Goal: Task Accomplishment & Management: Manage account settings

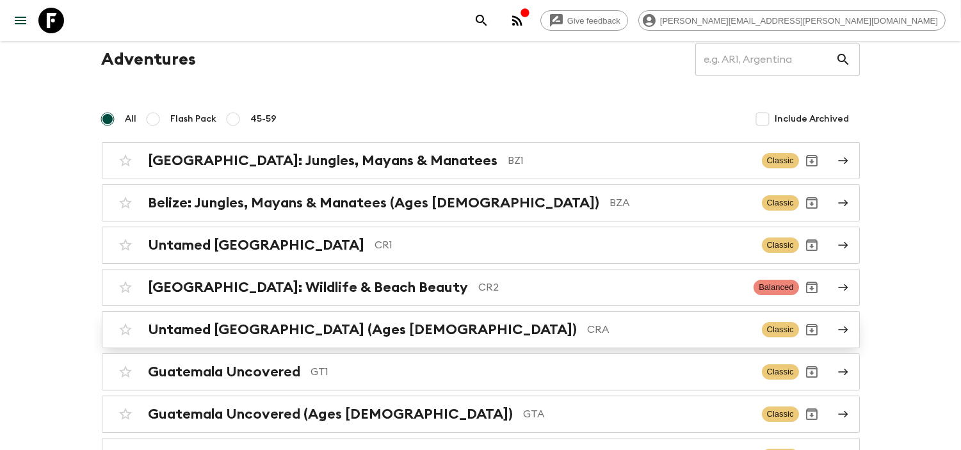
scroll to position [71, 0]
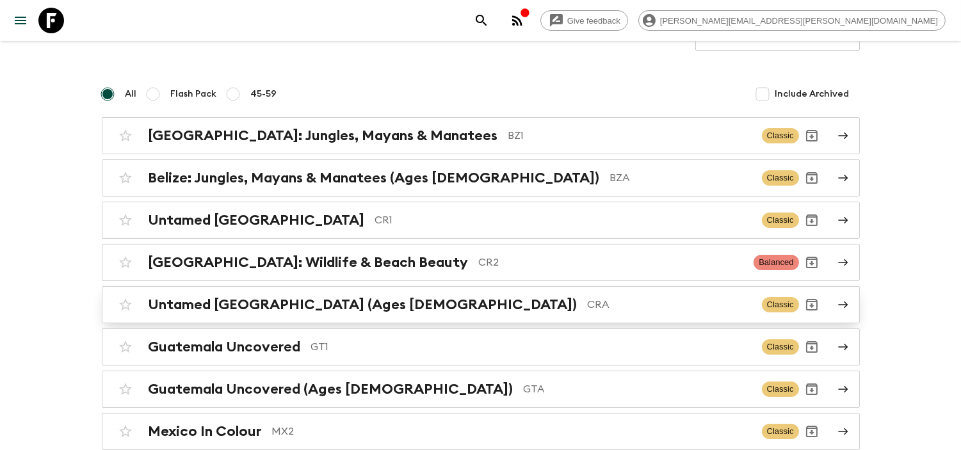
click at [370, 303] on h2 "Untamed [GEOGRAPHIC_DATA] (Ages [DEMOGRAPHIC_DATA])" at bounding box center [363, 304] width 429 height 17
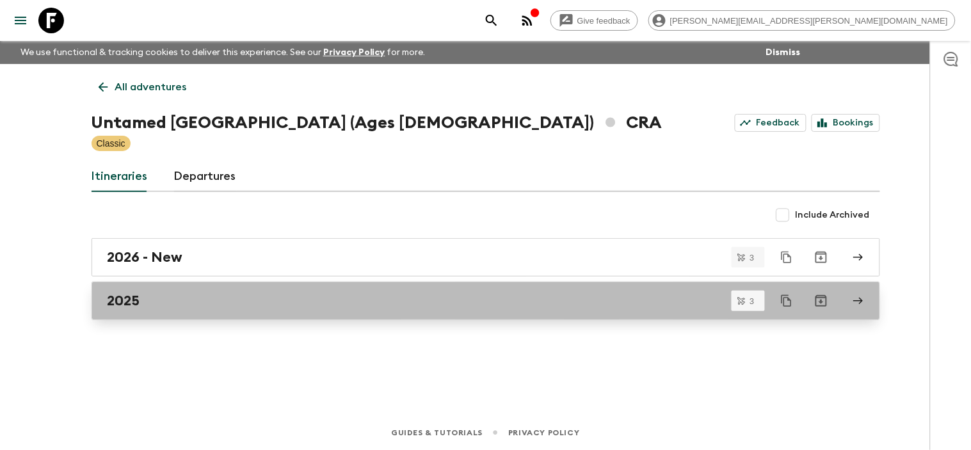
click at [197, 308] on div "2025" at bounding box center [474, 301] width 733 height 17
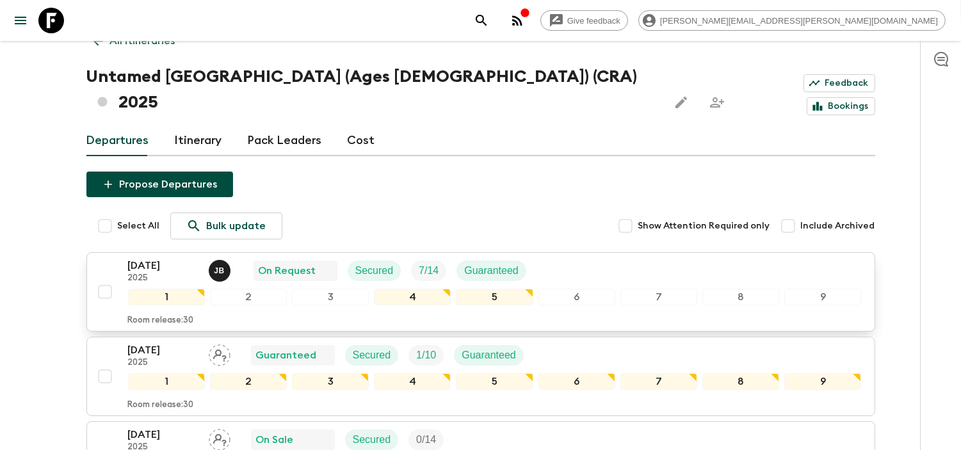
scroll to position [45, 0]
click at [156, 259] on p "[DATE]" at bounding box center [163, 266] width 70 height 15
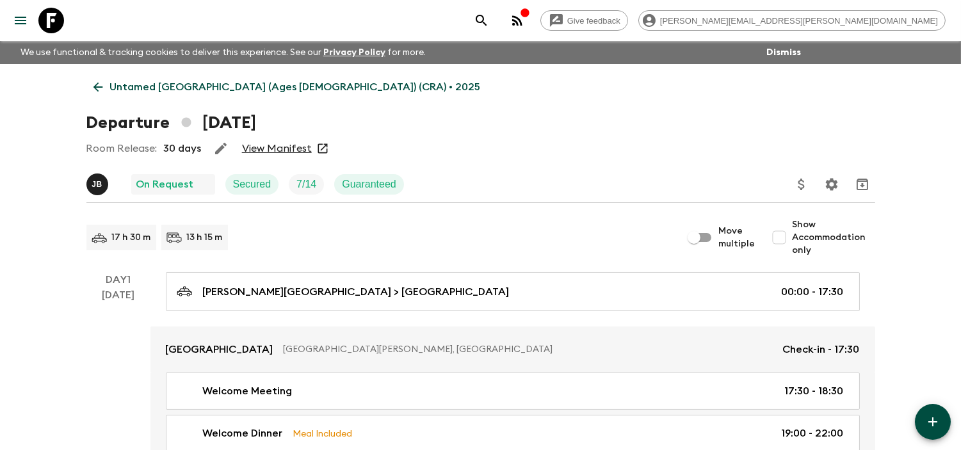
click at [267, 150] on link "View Manifest" at bounding box center [277, 148] width 70 height 13
click at [108, 183] on button "[PERSON_NAME]" at bounding box center [98, 185] width 24 height 22
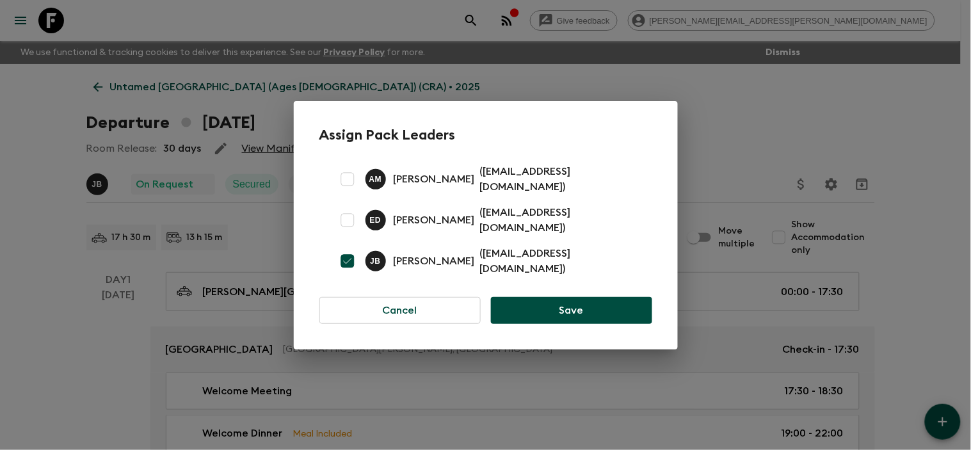
click at [491, 73] on div "Assign Pack Leaders A M [PERSON_NAME] ( [EMAIL_ADDRESS][DOMAIN_NAME] ) E D [PER…" at bounding box center [485, 225] width 971 height 450
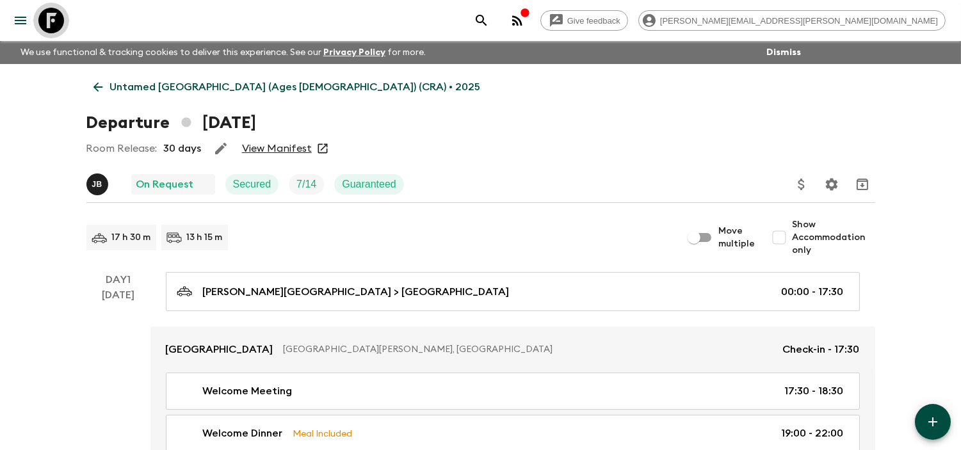
click at [63, 19] on icon at bounding box center [51, 21] width 26 height 26
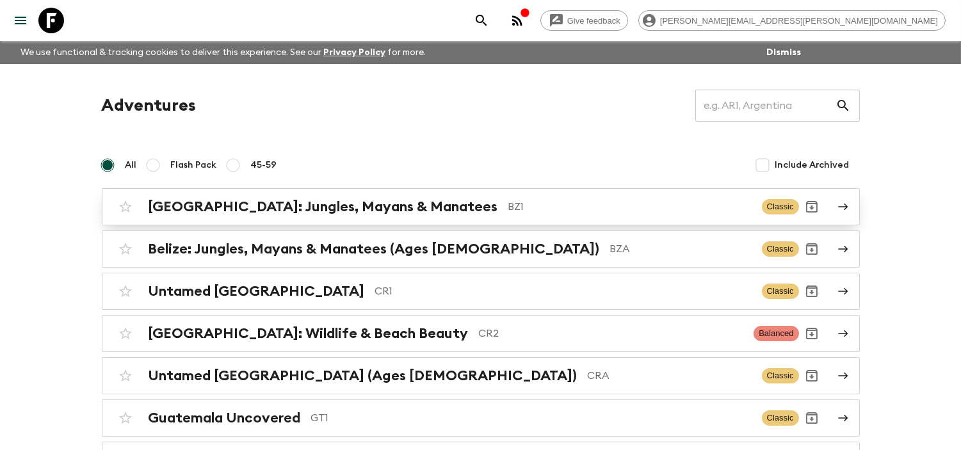
click at [508, 209] on p "BZ1" at bounding box center [629, 206] width 243 height 15
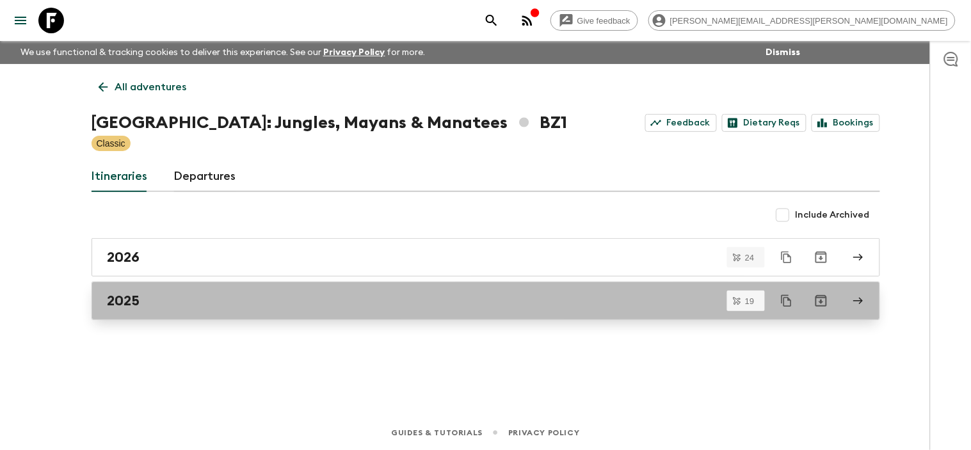
click at [305, 302] on div "2025" at bounding box center [474, 301] width 733 height 17
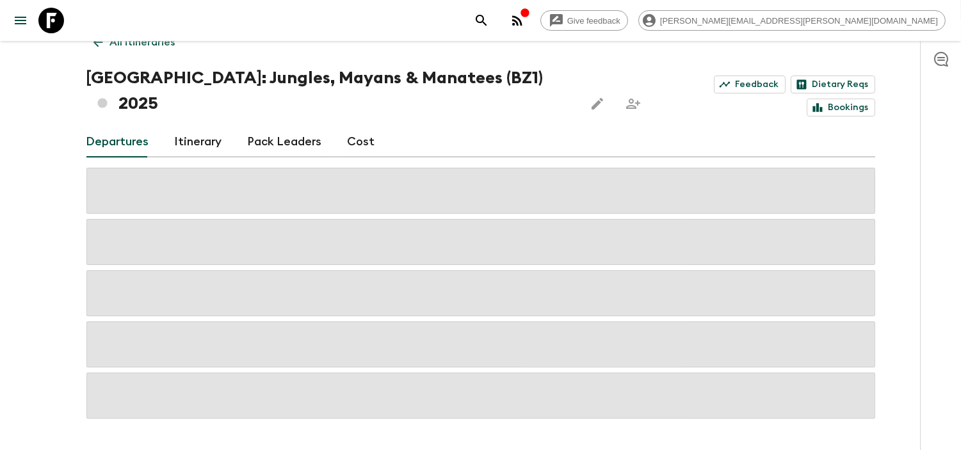
scroll to position [58, 0]
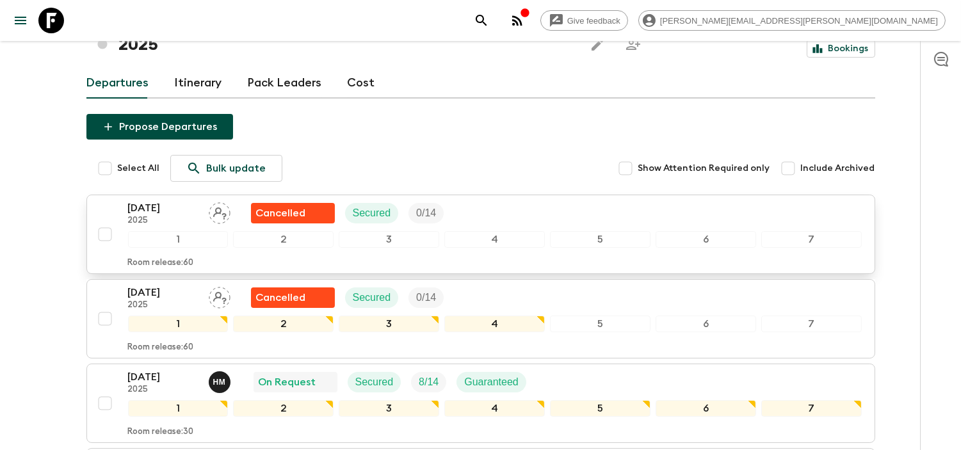
scroll to position [129, 0]
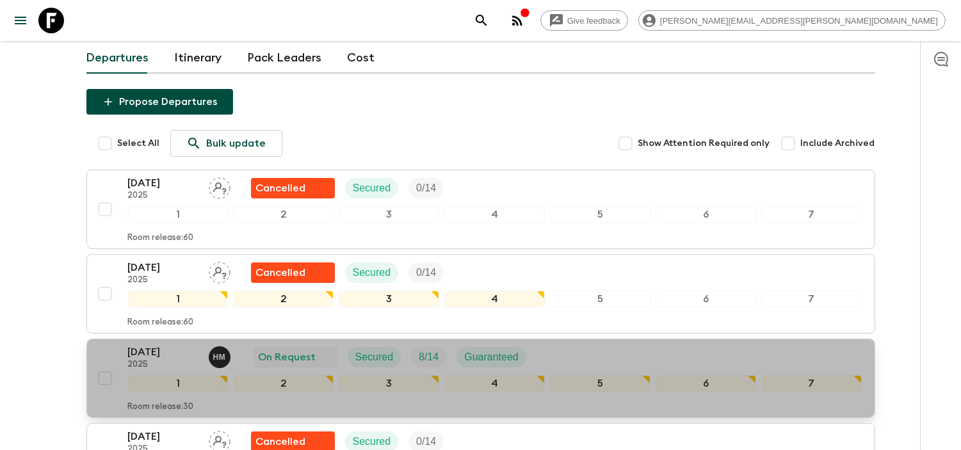
click at [183, 345] on p "[DATE]" at bounding box center [163, 352] width 70 height 15
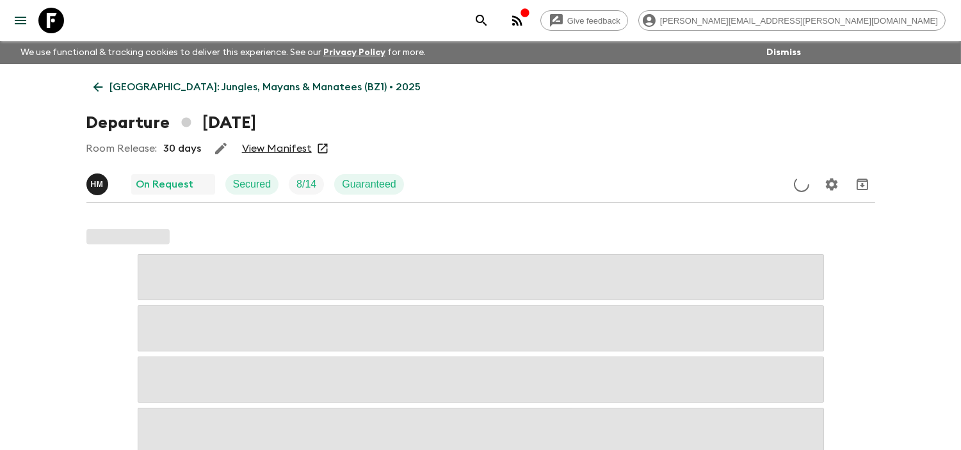
click at [288, 158] on div "Room Release: 30 days View Manifest" at bounding box center [480, 149] width 789 height 26
click at [286, 149] on link "View Manifest" at bounding box center [277, 148] width 70 height 13
